Goal: Obtain resource: Download file/media

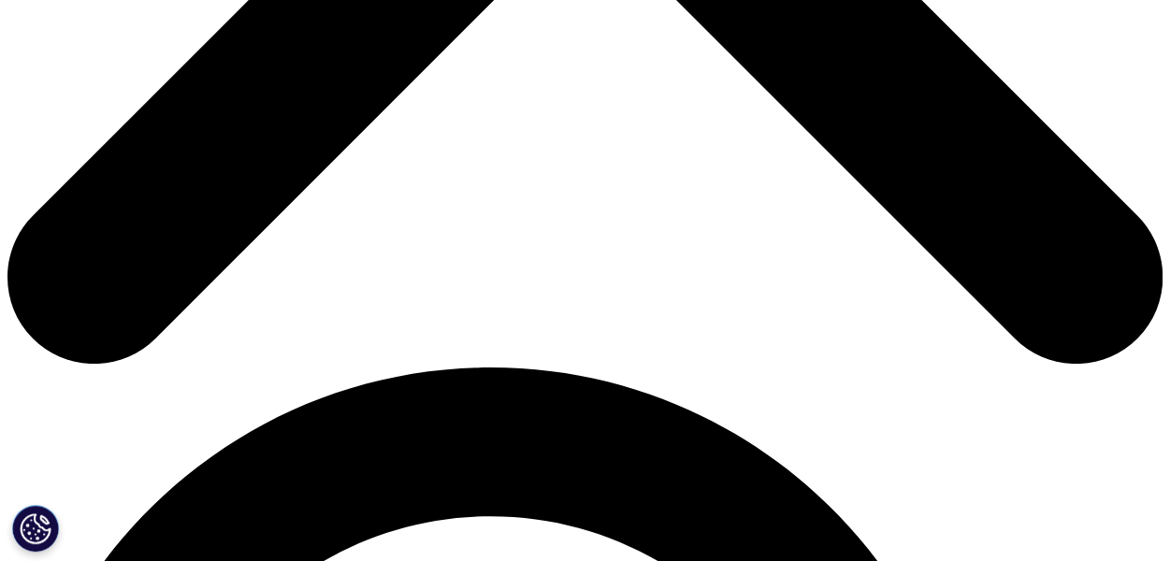
scroll to position [842, 0]
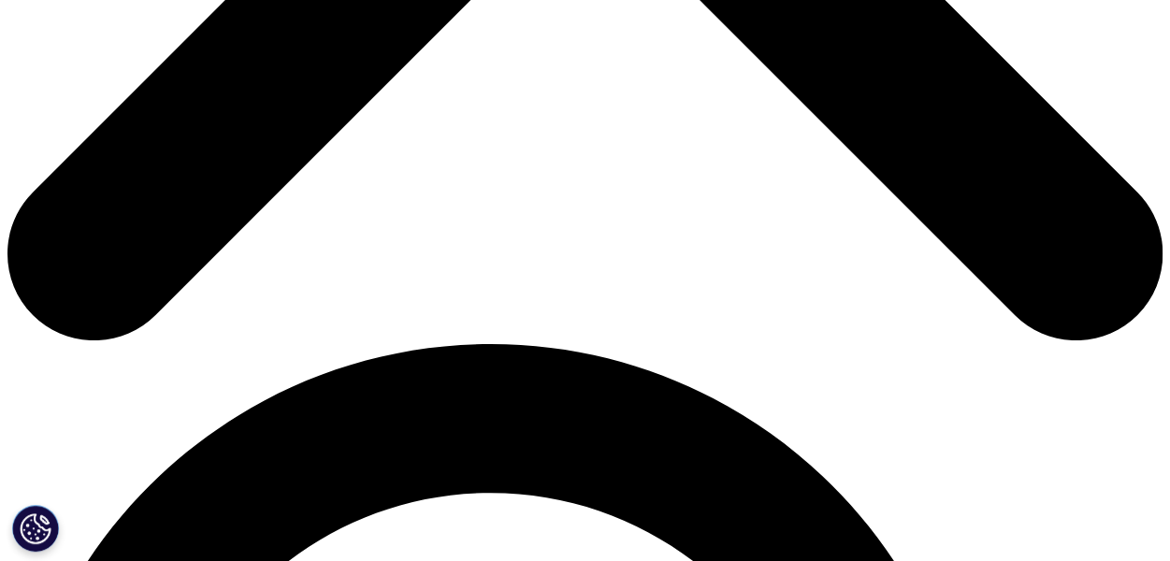
type input "Yiying"
type input "Zhao"
type input "yiying1874@gmail.com"
select select "[GEOGRAPHIC_DATA]"
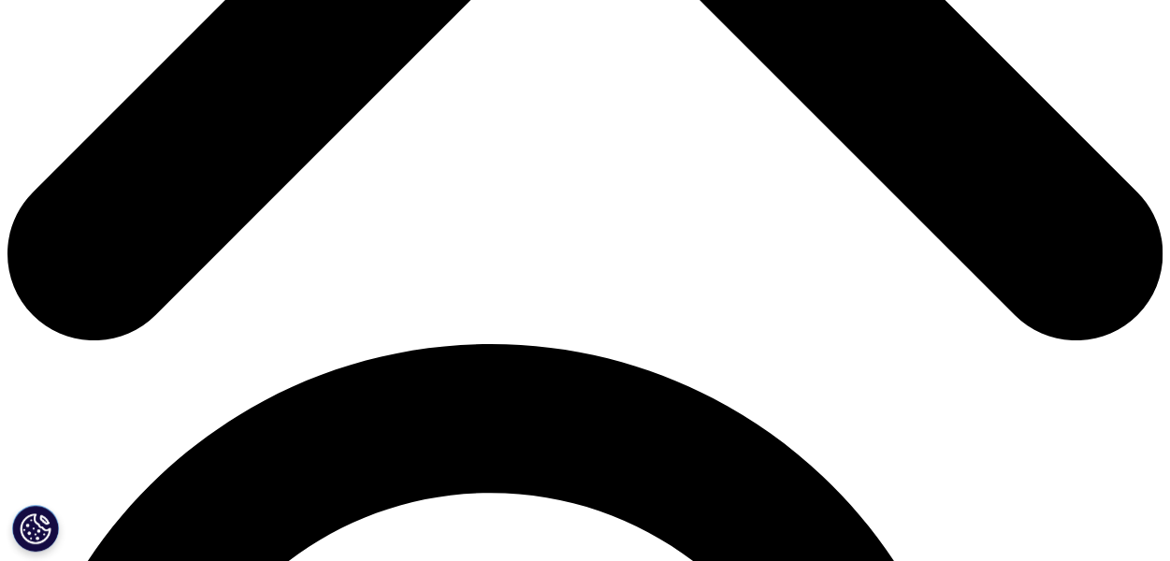
type input "yi.zhao@lek.com"
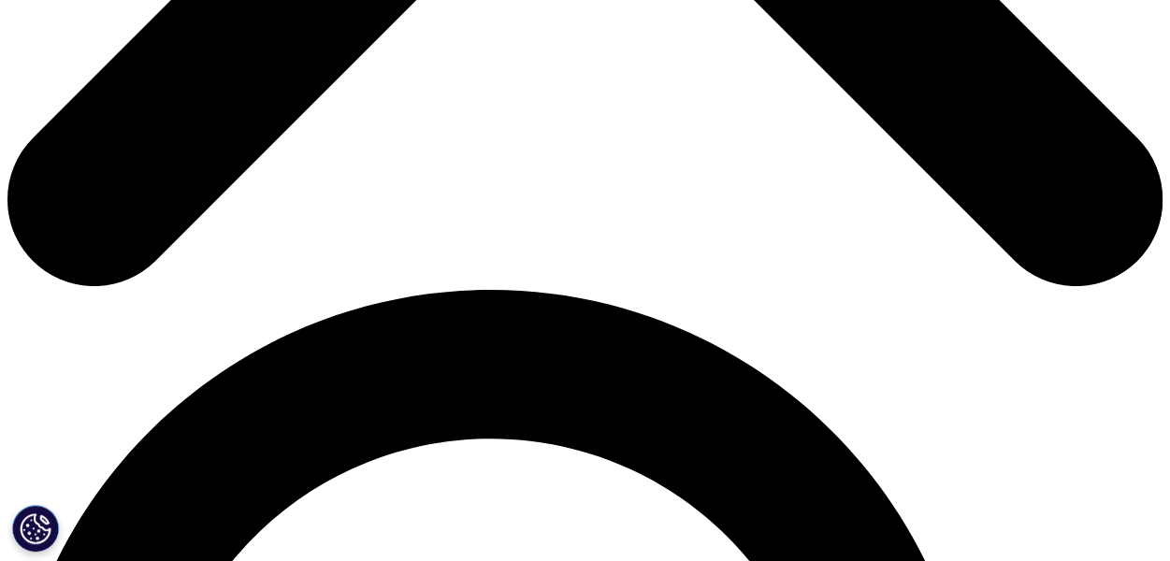
scroll to position [935, 0]
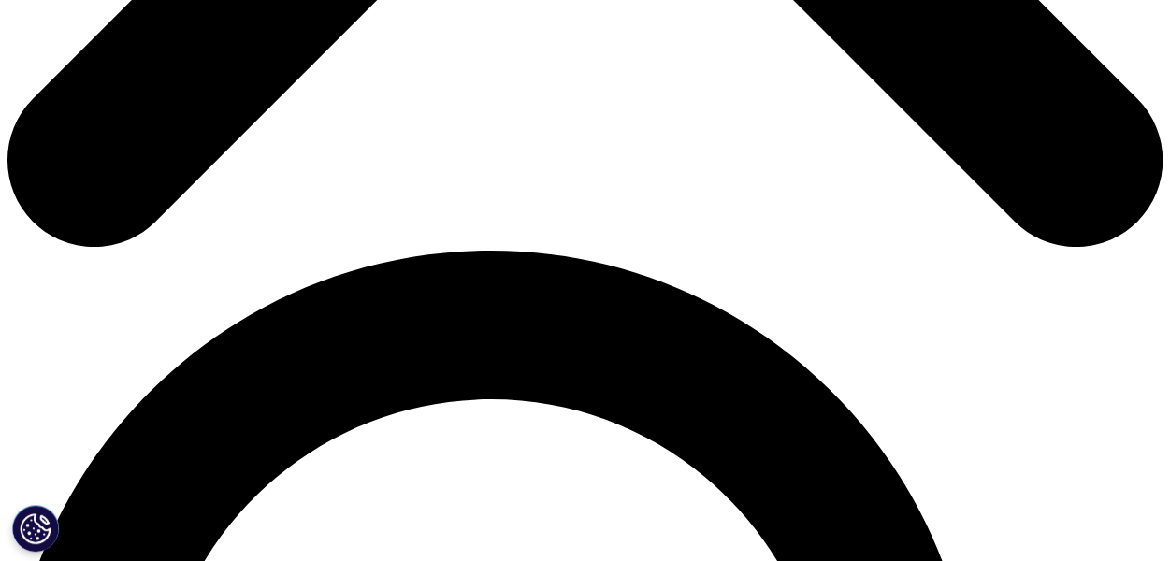
type input "consultant"
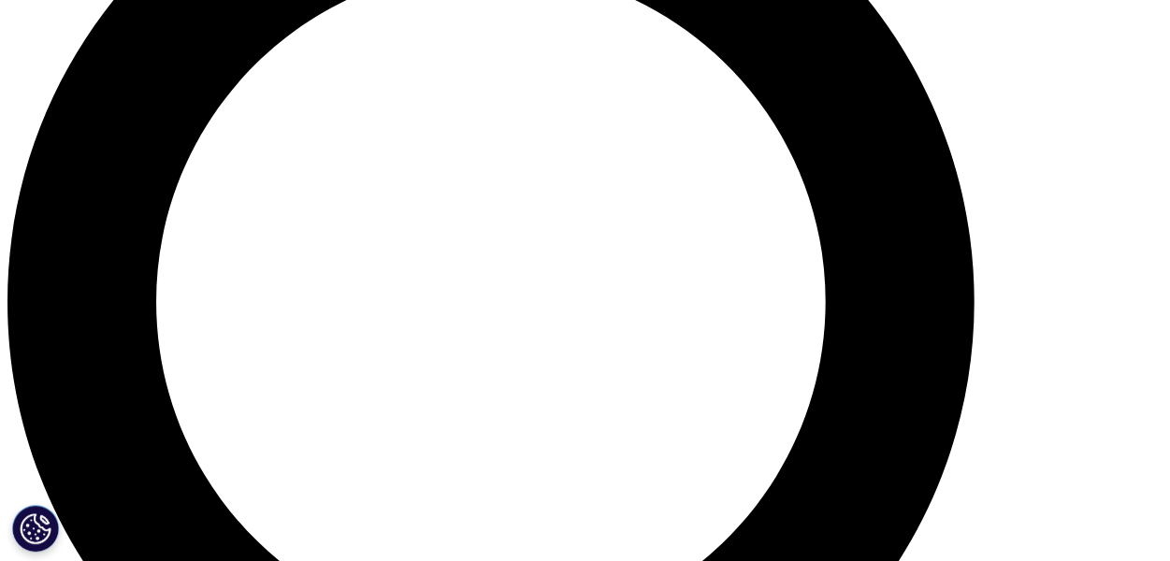
scroll to position [1403, 0]
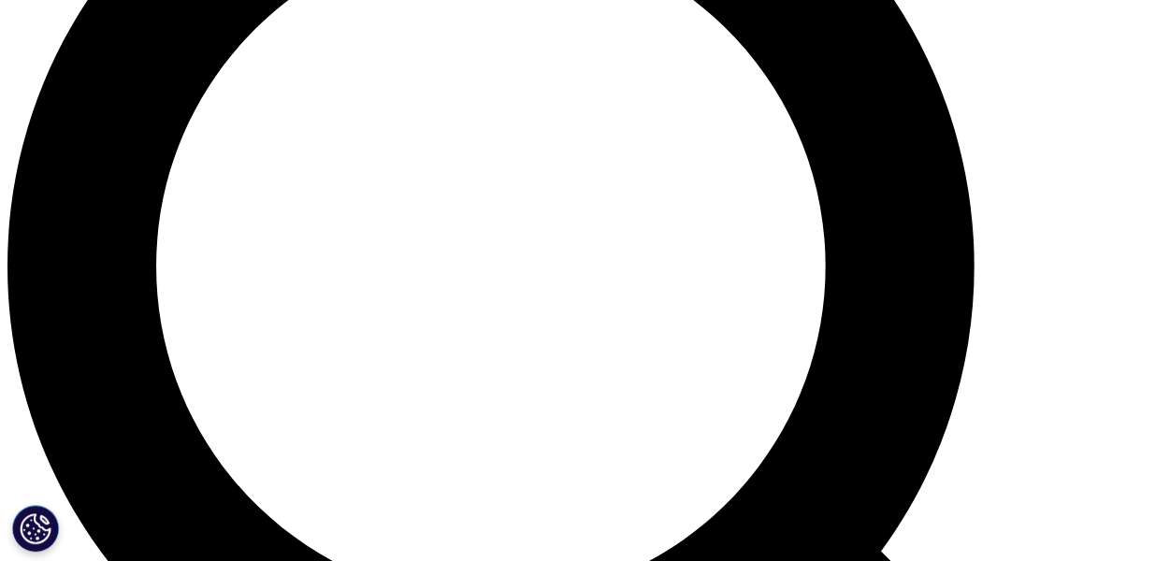
type input "LEK"
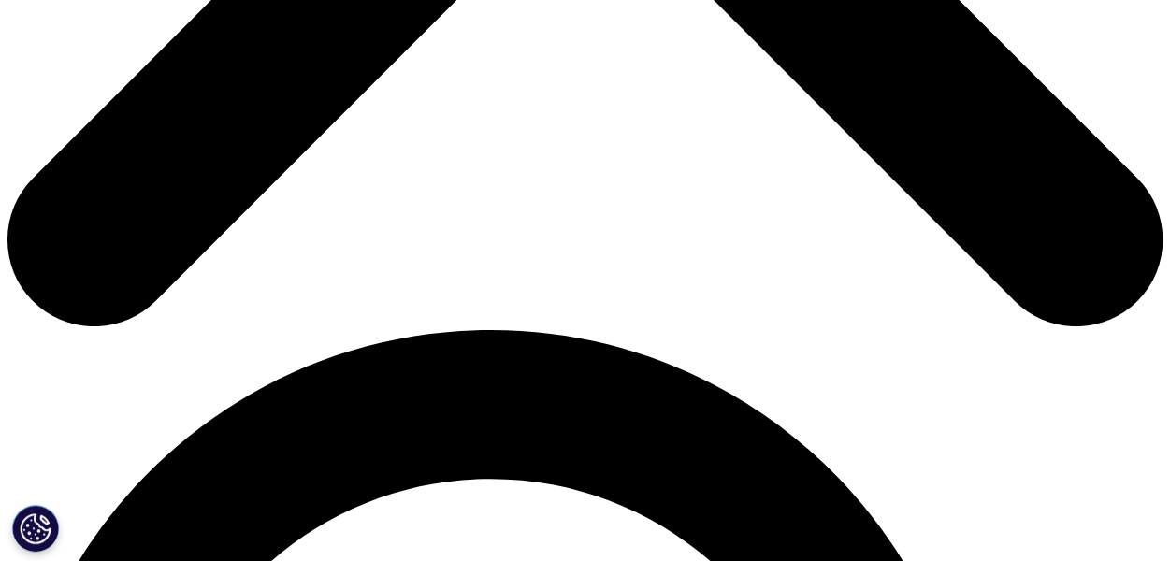
scroll to position [649, 1103]
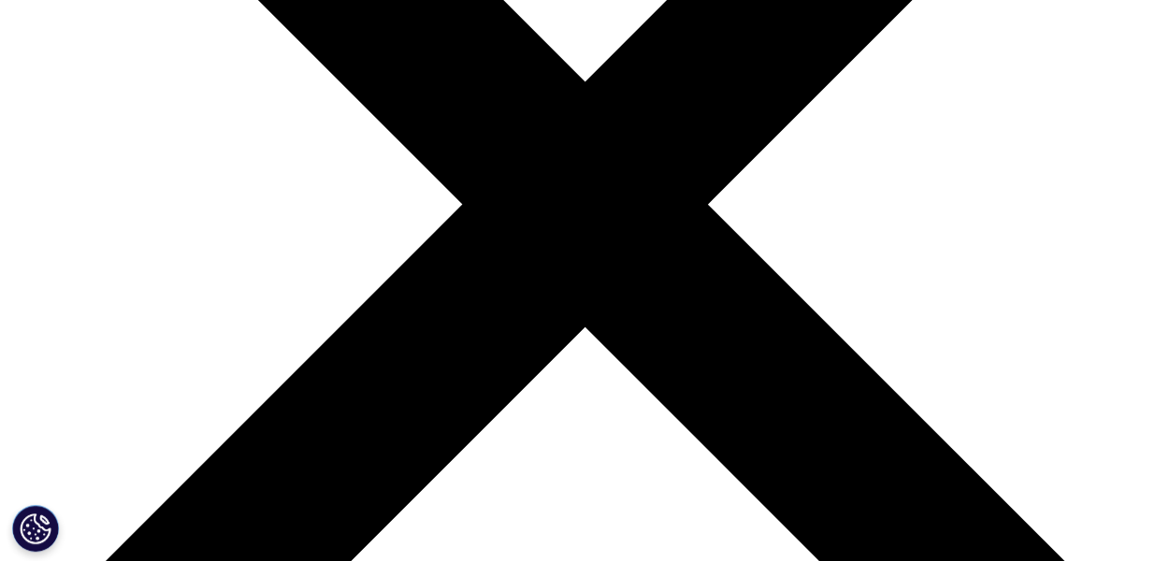
scroll to position [281, 0]
